Goal: Transaction & Acquisition: Purchase product/service

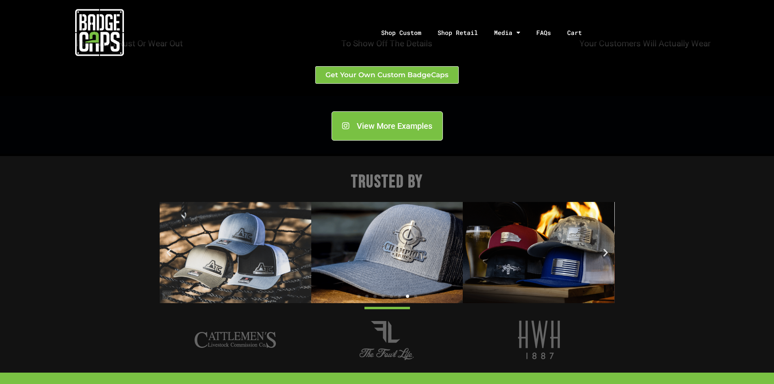
scroll to position [975, 0]
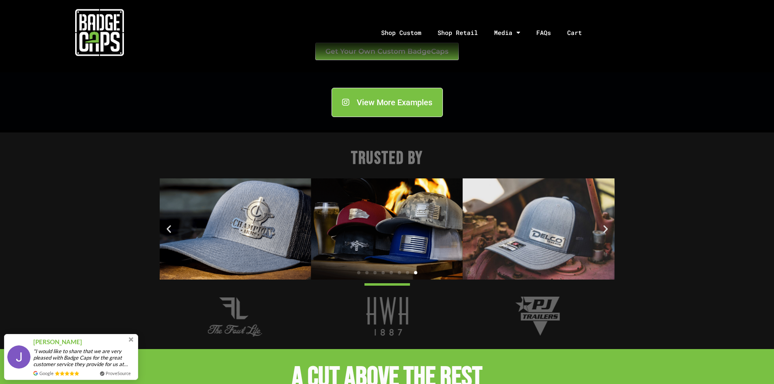
click at [435, 209] on img "1 / 8" at bounding box center [387, 228] width 152 height 101
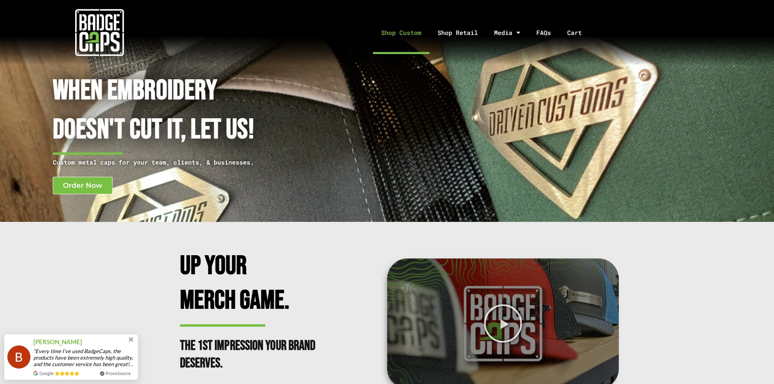
click at [399, 37] on link "Shop Custom" at bounding box center [401, 32] width 56 height 43
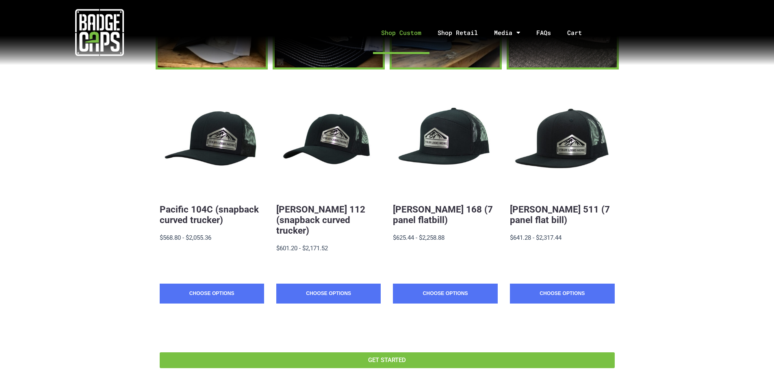
scroll to position [124, 0]
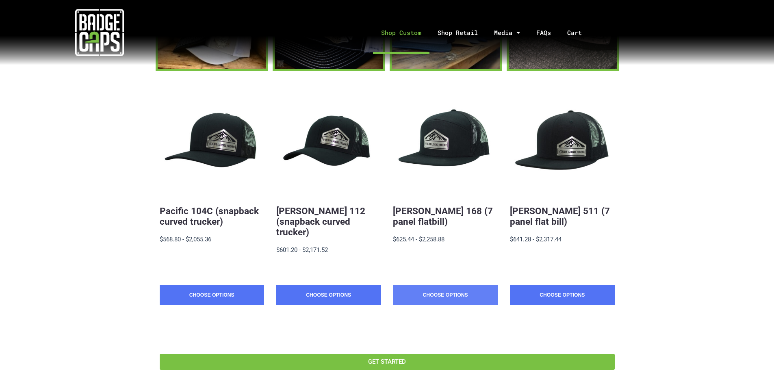
click at [441, 287] on link "Choose Options" at bounding box center [445, 295] width 104 height 20
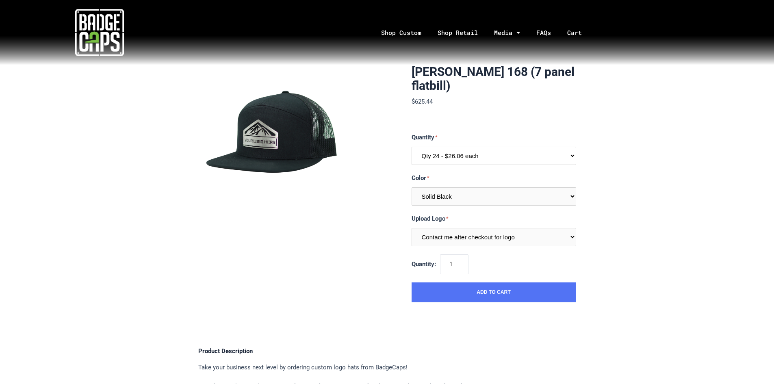
click at [571, 155] on select "Qty 24 - $26.06 each Qty 48 - $25.22 each Qty 96 - $23.53 each" at bounding box center [494, 156] width 165 height 18
click at [572, 156] on select "Qty 24 - $26.06 each Qty 48 - $25.22 each Qty 96 - $23.53 each" at bounding box center [494, 156] width 165 height 18
click at [466, 260] on input "2" at bounding box center [454, 264] width 28 height 20
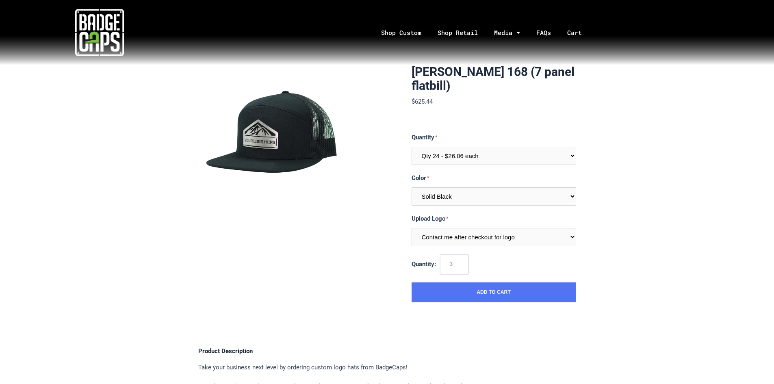
click at [466, 260] on input "3" at bounding box center [454, 264] width 28 height 20
click at [466, 260] on input "4" at bounding box center [454, 264] width 28 height 20
click at [466, 260] on input "5" at bounding box center [454, 264] width 28 height 20
drag, startPoint x: 466, startPoint y: 260, endPoint x: 349, endPoint y: 262, distance: 117.0
click at [440, 262] on input "24" at bounding box center [454, 264] width 28 height 20
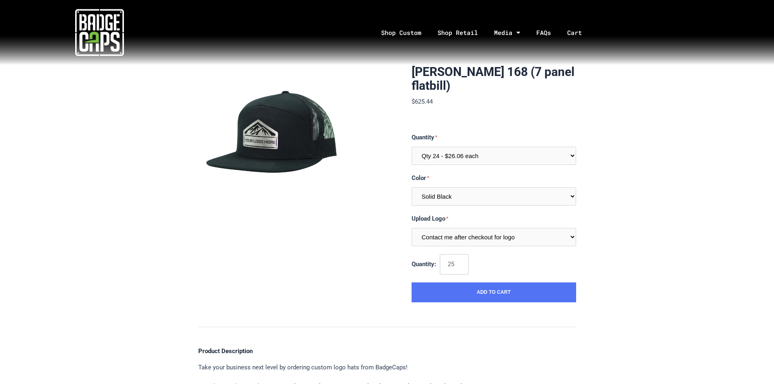
click at [466, 262] on input "25" at bounding box center [454, 264] width 28 height 20
type input "1"
click at [464, 268] on input "1" at bounding box center [454, 264] width 28 height 20
click at [394, 280] on section "Richardson 168 (7 panel flatbill) $625.44 MSRP: $625.44 0 reviews SKU: R168-QT-…" at bounding box center [387, 183] width 378 height 237
